Goal: Task Accomplishment & Management: Use online tool/utility

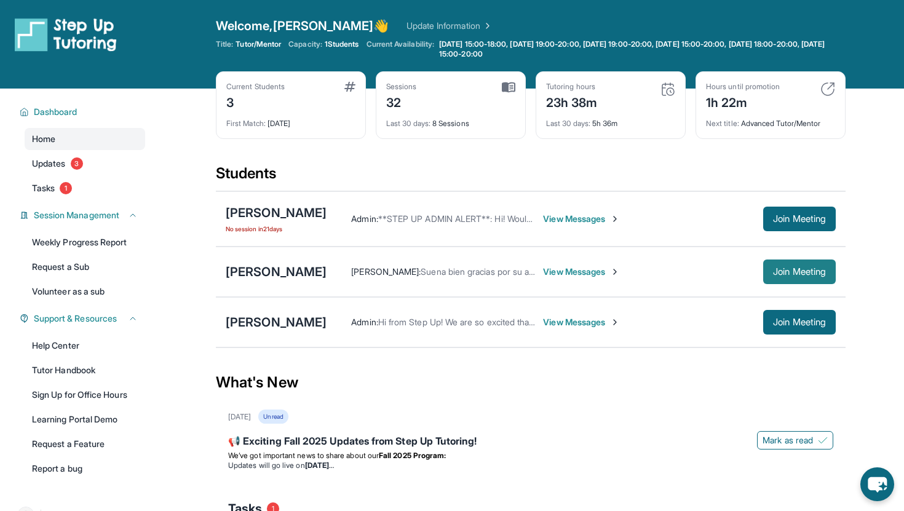
click at [791, 270] on span "Join Meeting" at bounding box center [799, 271] width 53 height 7
click at [270, 270] on div "[PERSON_NAME]" at bounding box center [276, 271] width 101 height 17
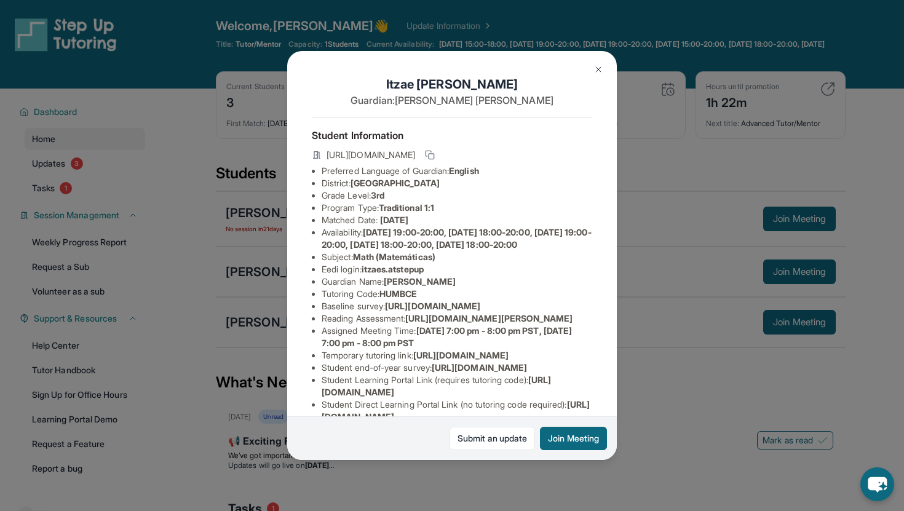
click at [403, 274] on span "itzaes.atstepup" at bounding box center [392, 269] width 62 height 10
click at [413, 274] on span "itzaes.atstepup" at bounding box center [392, 269] width 62 height 10
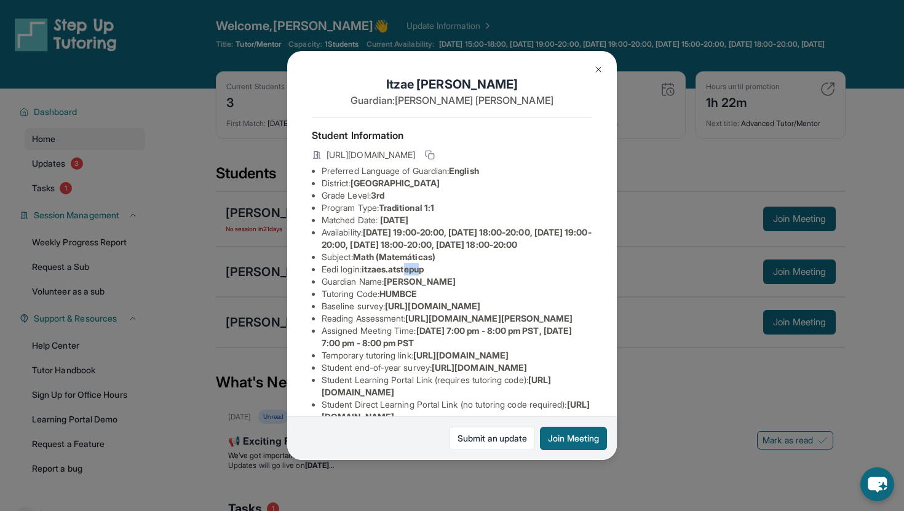
drag, startPoint x: 428, startPoint y: 283, endPoint x: 411, endPoint y: 281, distance: 18.0
click at [411, 274] on span "itzaes.atstepup" at bounding box center [392, 269] width 62 height 10
drag, startPoint x: 432, startPoint y: 282, endPoint x: 366, endPoint y: 277, distance: 66.0
click at [366, 274] on span "itzaes.atstepup" at bounding box center [392, 269] width 62 height 10
copy span "itzaes.atstepup"
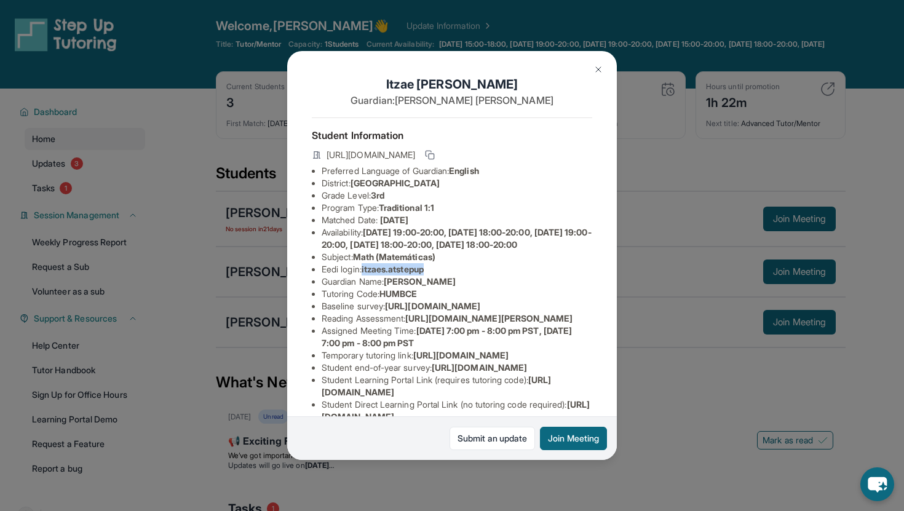
scroll to position [170, 0]
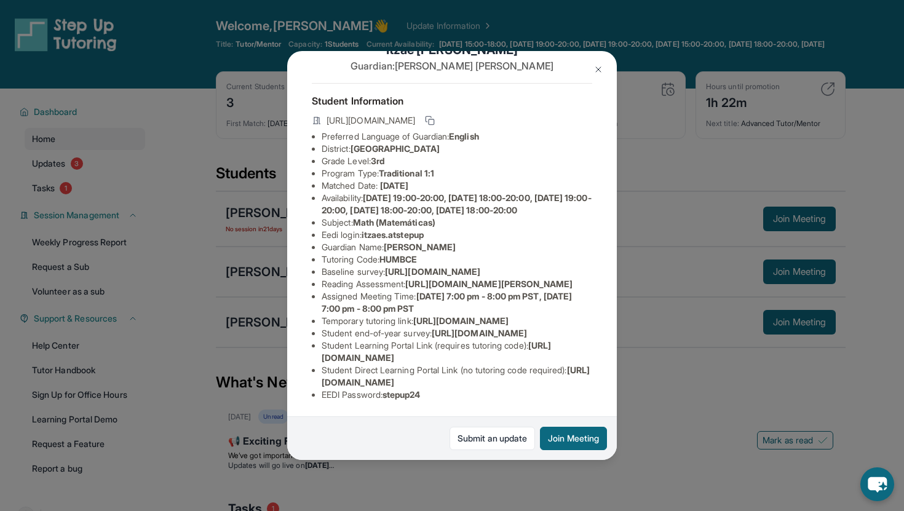
click at [408, 397] on span "stepup24" at bounding box center [401, 394] width 38 height 10
copy span "stepup24"
